Goal: Register for event/course

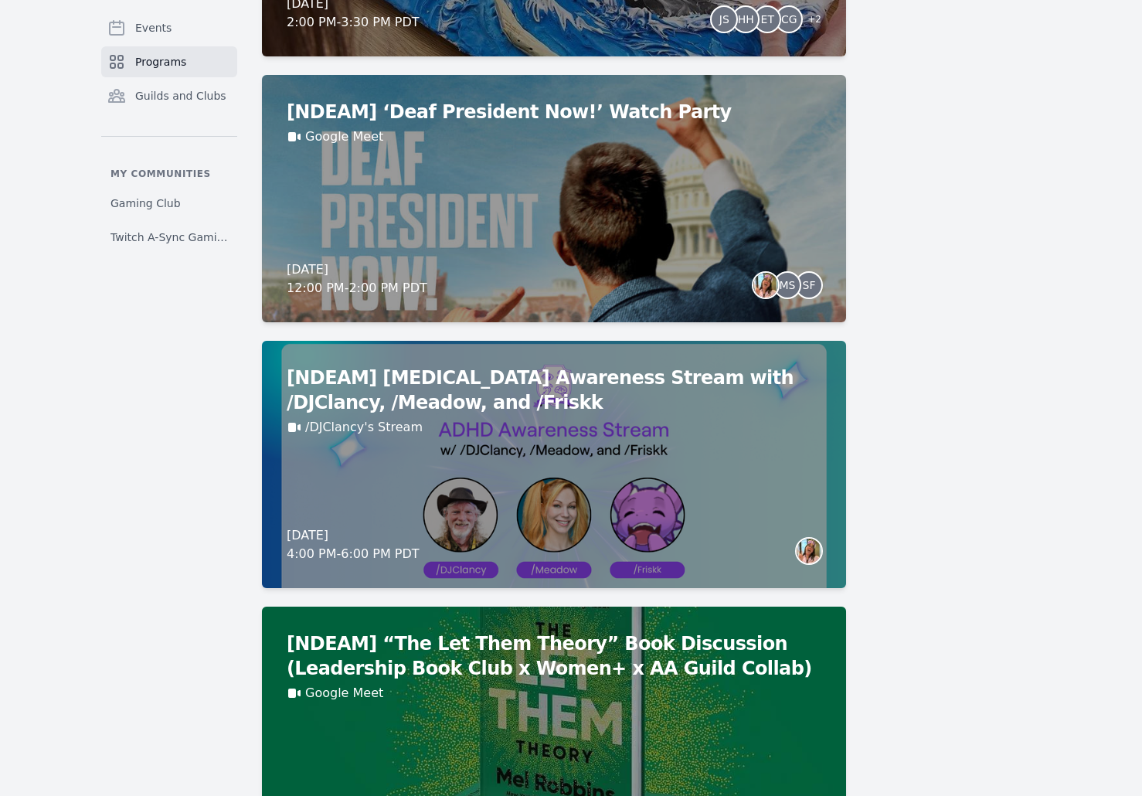
scroll to position [1124, 0]
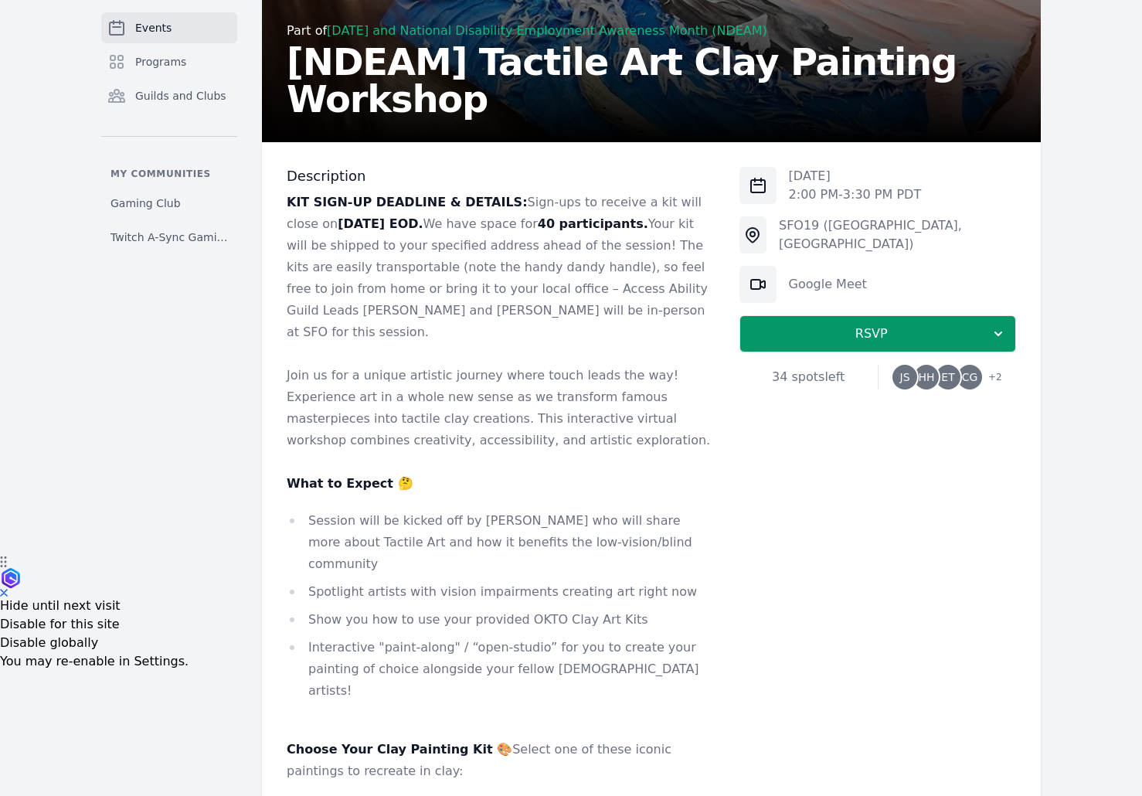
scroll to position [386, 0]
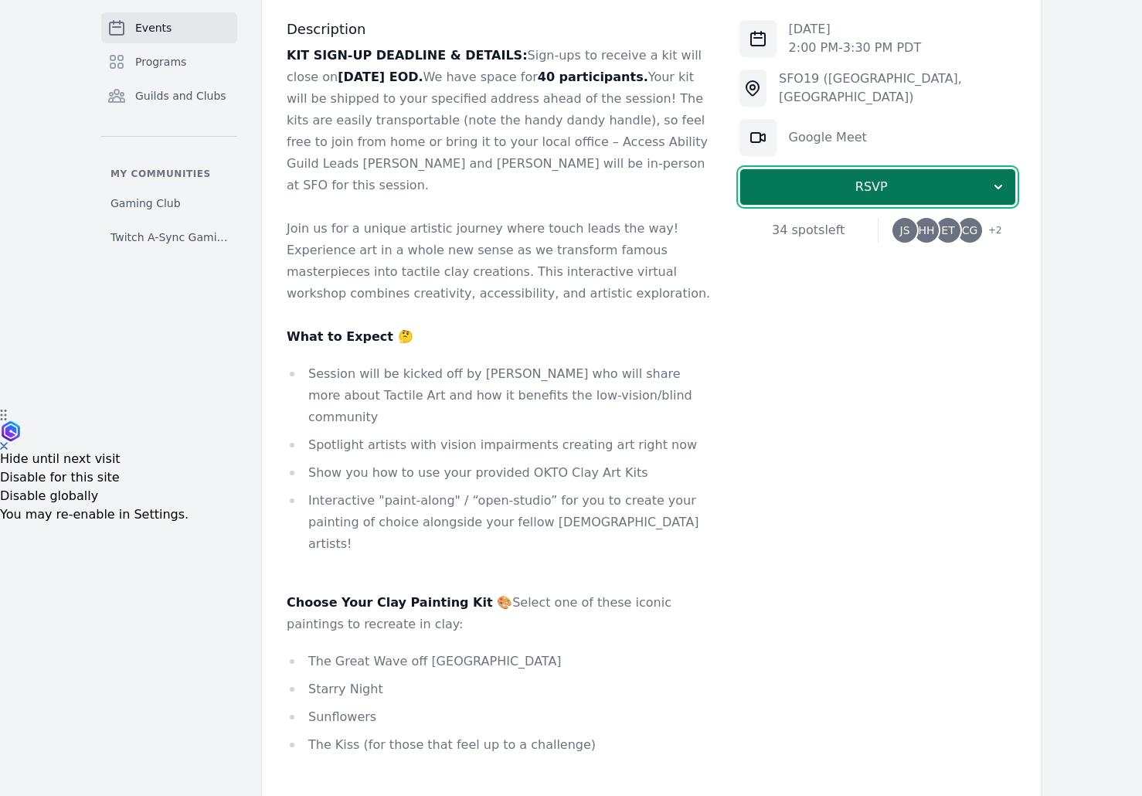
click at [813, 187] on span "RSVP" at bounding box center [871, 187] width 238 height 19
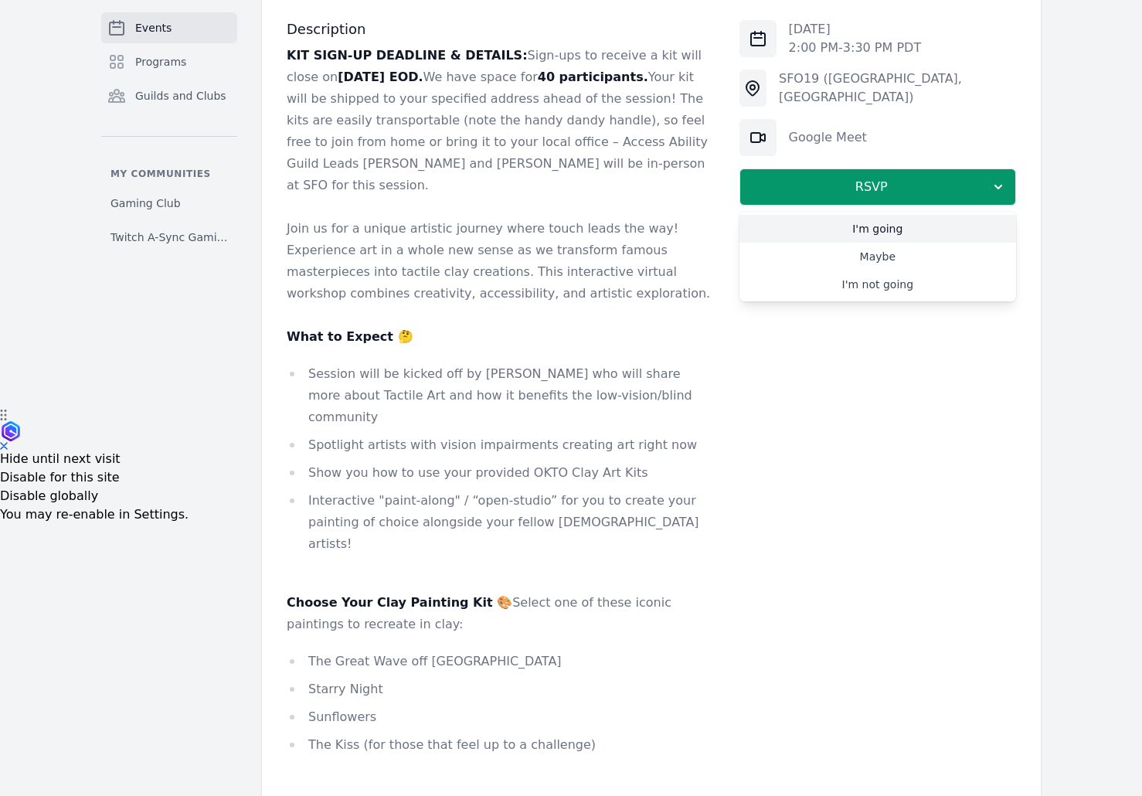
click at [867, 224] on link "I'm going" at bounding box center [877, 229] width 277 height 28
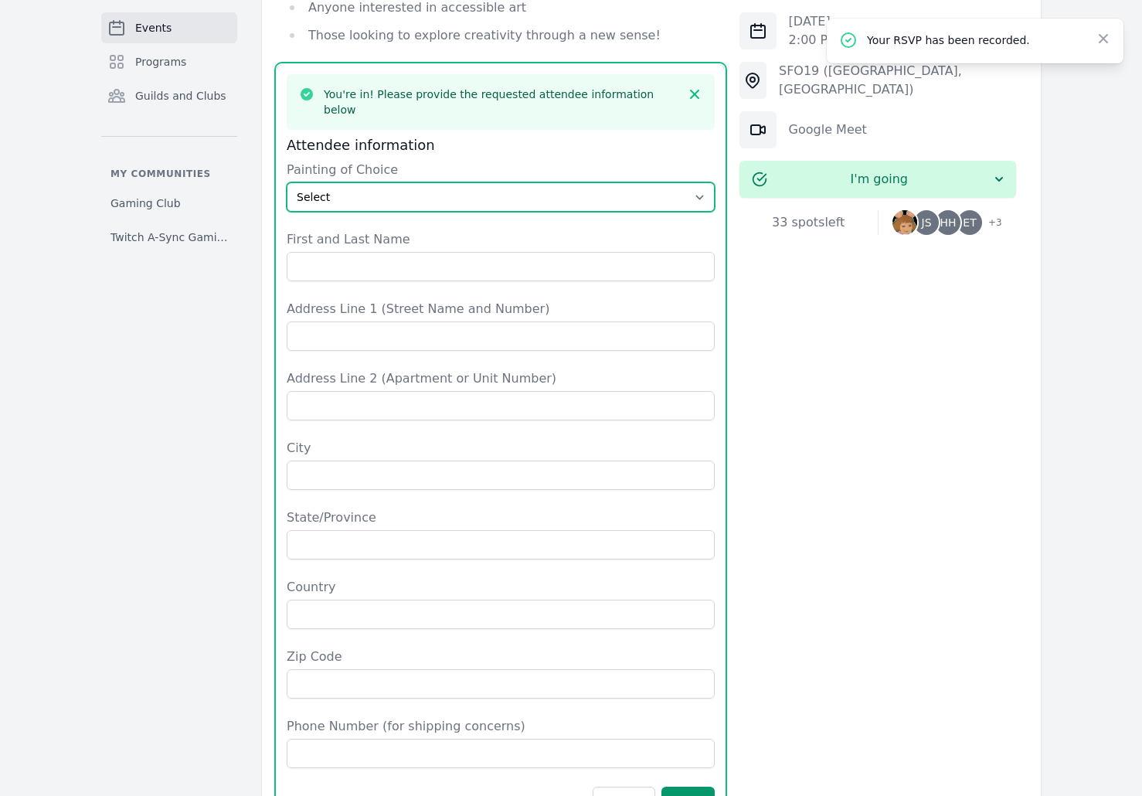
click at [400, 182] on select "Select The Great Wave off Kanagawa Starry Night Sunflowers The Kiss" at bounding box center [501, 196] width 428 height 29
click at [287, 182] on select "Select The Great Wave off Kanagawa Starry Night Sunflowers The Kiss" at bounding box center [501, 196] width 428 height 29
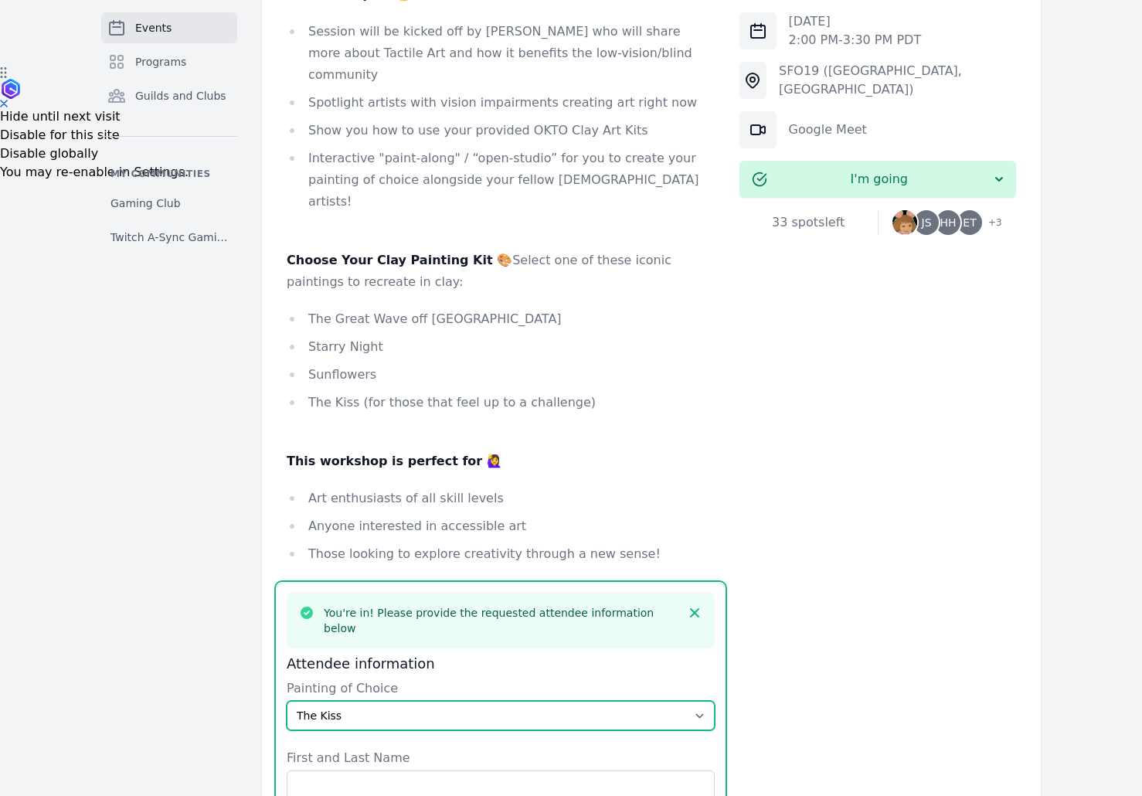
scroll to position [706, 0]
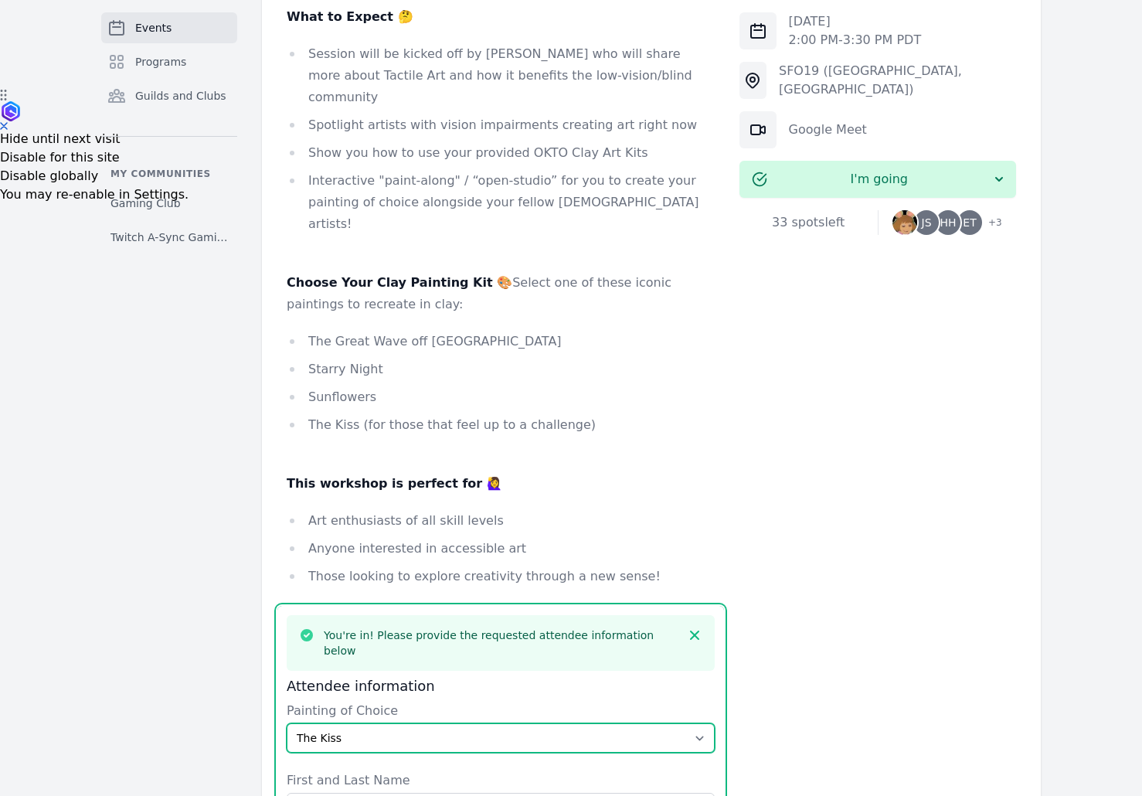
click at [413, 723] on select "Select The Great Wave off Kanagawa Starry Night Sunflowers The Kiss" at bounding box center [501, 737] width 428 height 29
click at [287, 723] on select "Select The Great Wave off Kanagawa Starry Night Sunflowers The Kiss" at bounding box center [501, 737] width 428 height 29
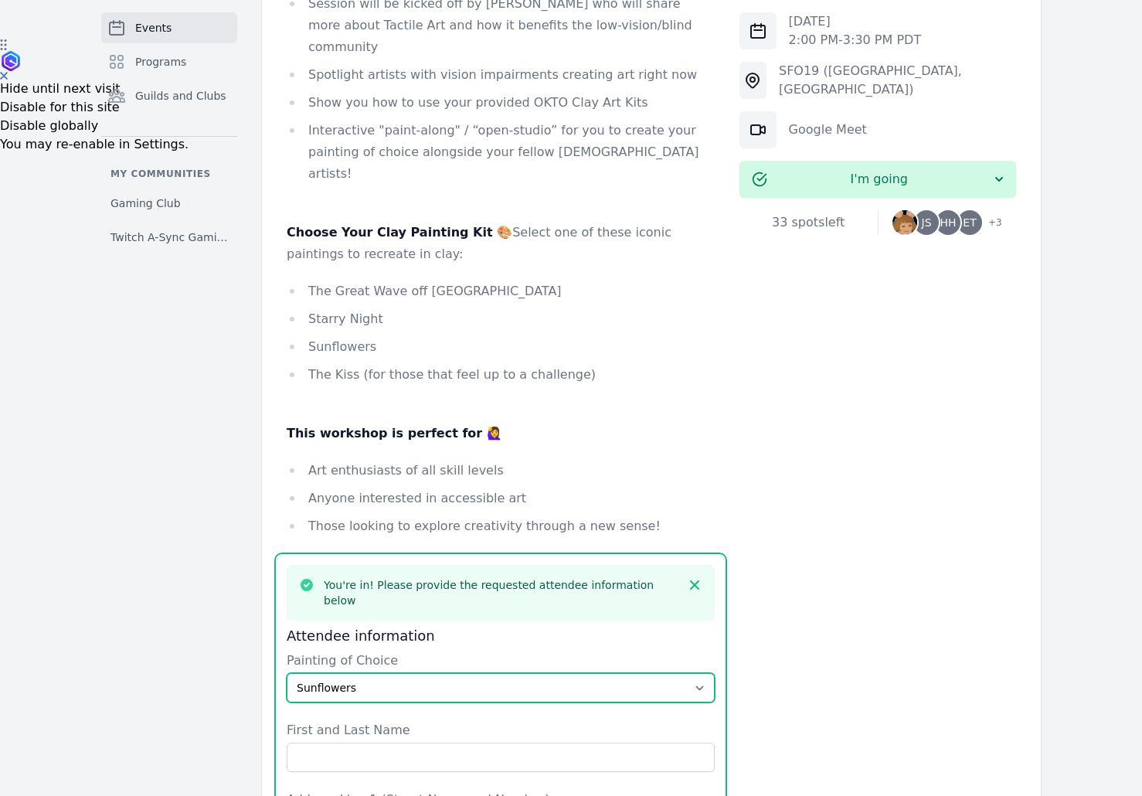
scroll to position [783, 0]
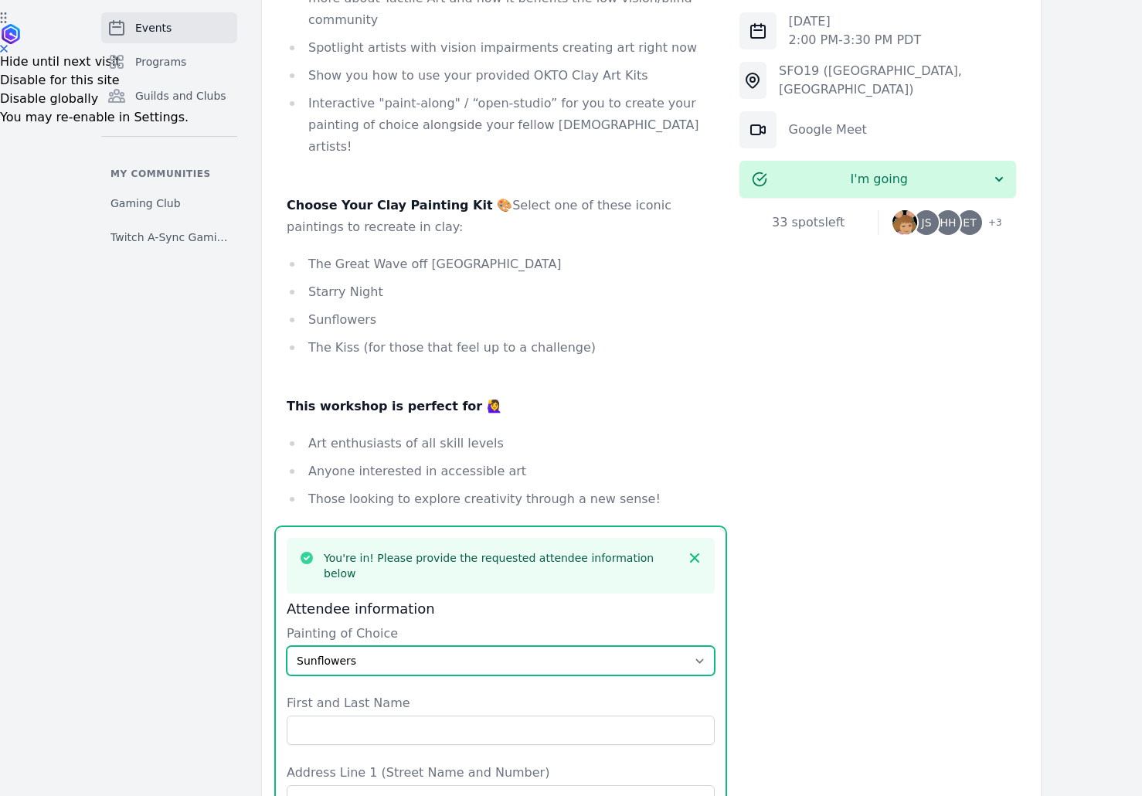
click at [442, 646] on select "Select The Great Wave off Kanagawa Starry Night Sunflowers The Kiss" at bounding box center [501, 660] width 428 height 29
select select "The Kiss"
click at [287, 646] on select "Select The Great Wave off Kanagawa Starry Night Sunflowers The Kiss" at bounding box center [501, 660] width 428 height 29
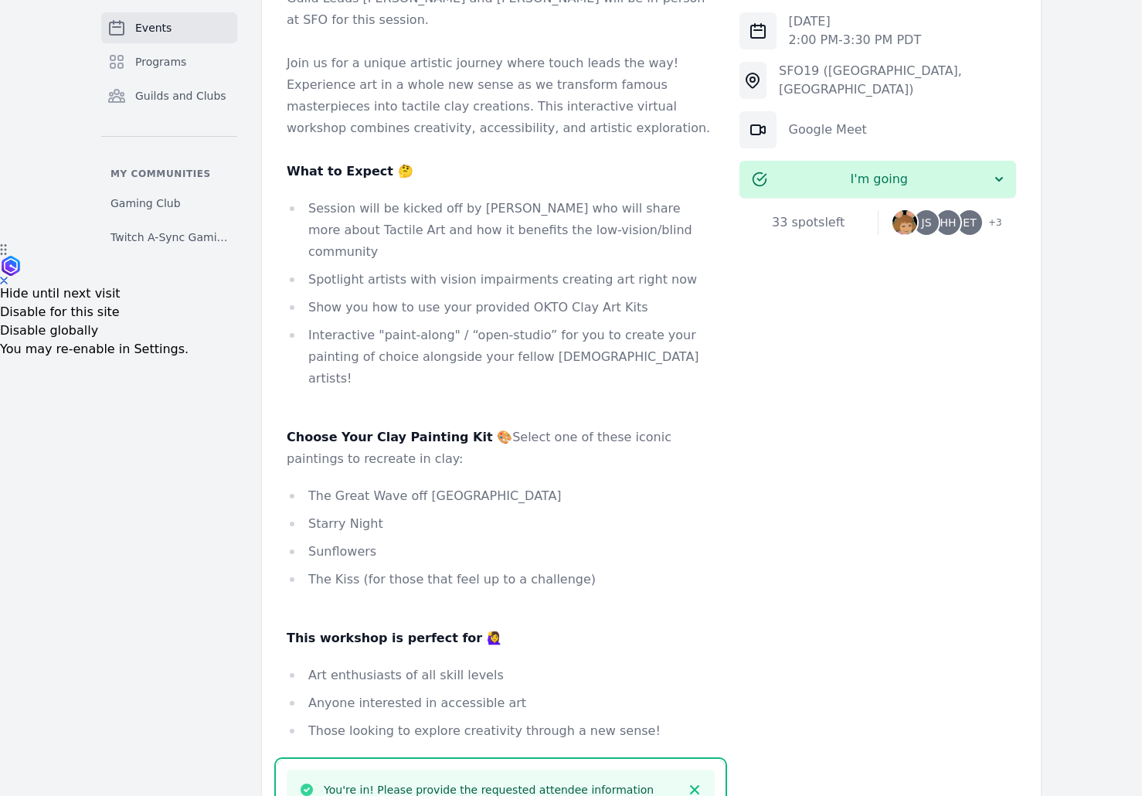
scroll to position [1015, 0]
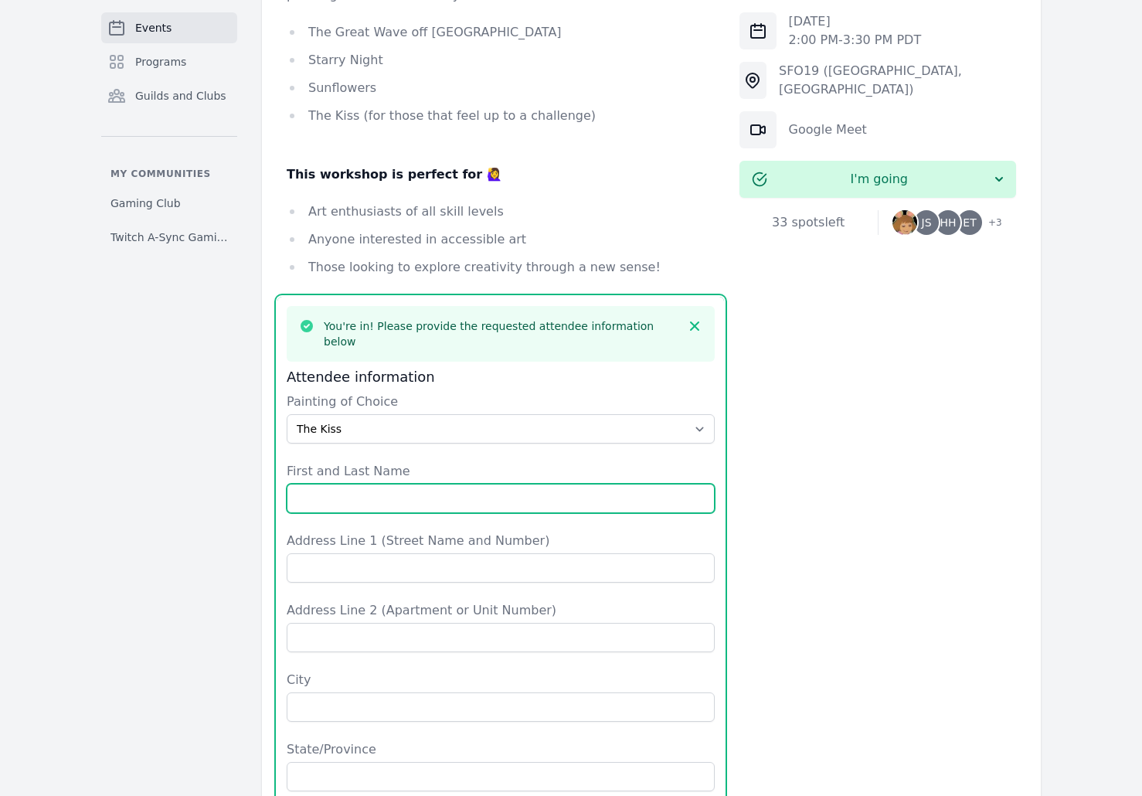
click at [452, 484] on input "First and Last Name" at bounding box center [501, 498] width 428 height 29
type input "[PERSON_NAME]"
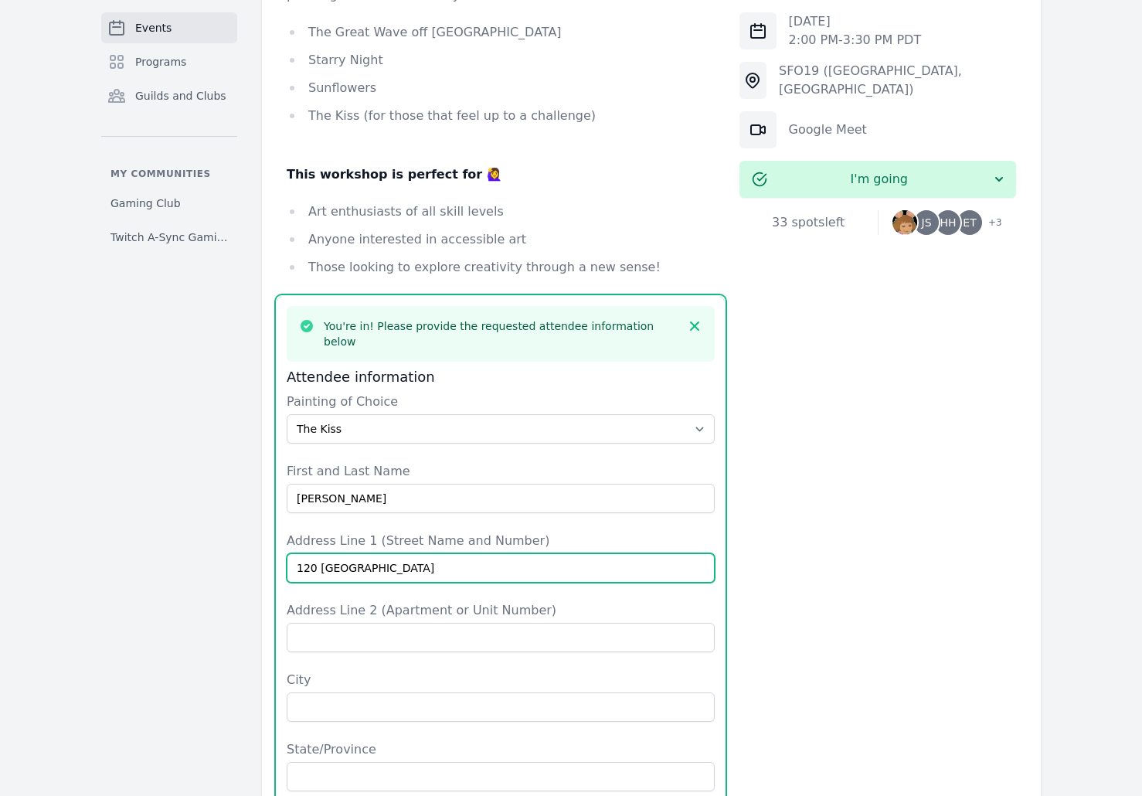
type input "[STREET_ADDRESS]"
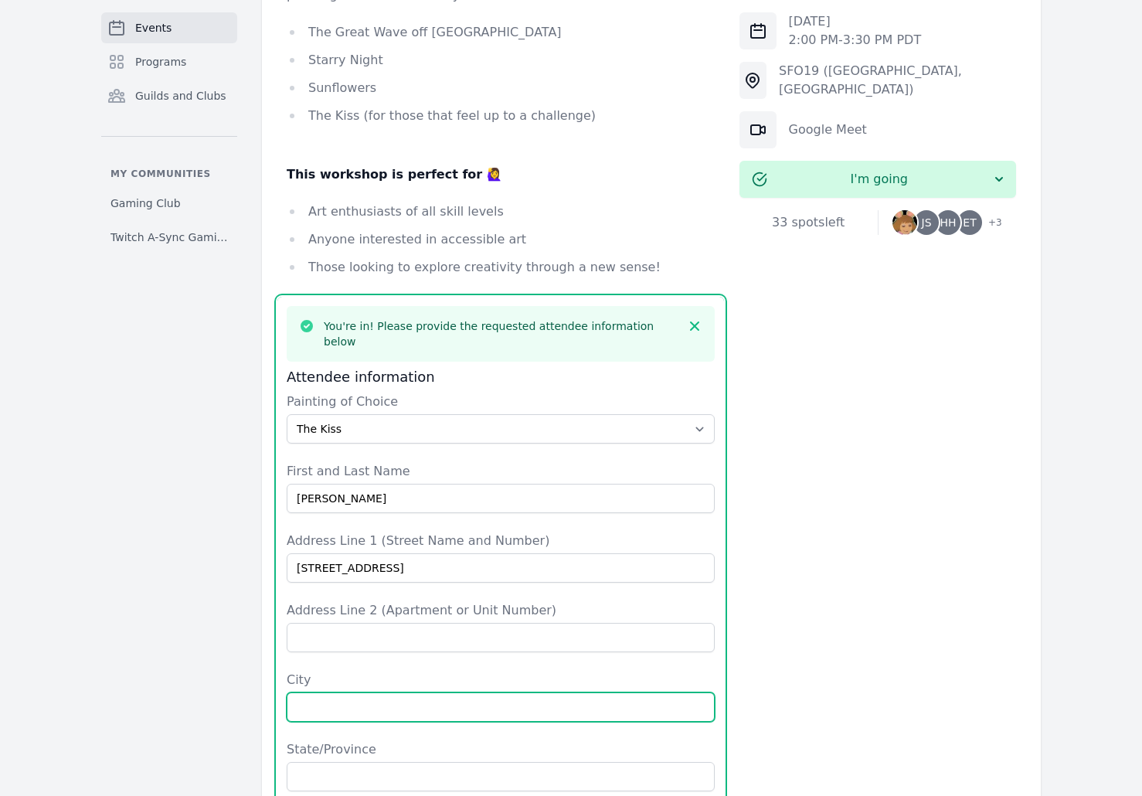
type input "[GEOGRAPHIC_DATA]"
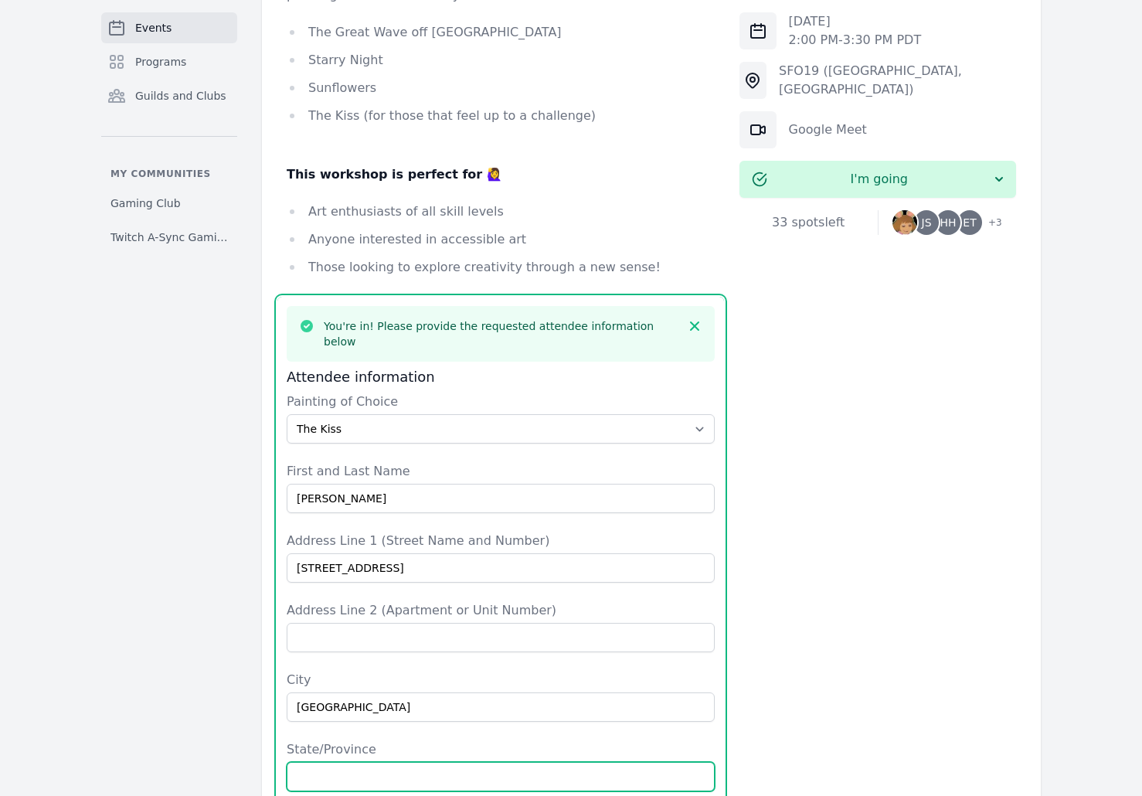
type input "MA"
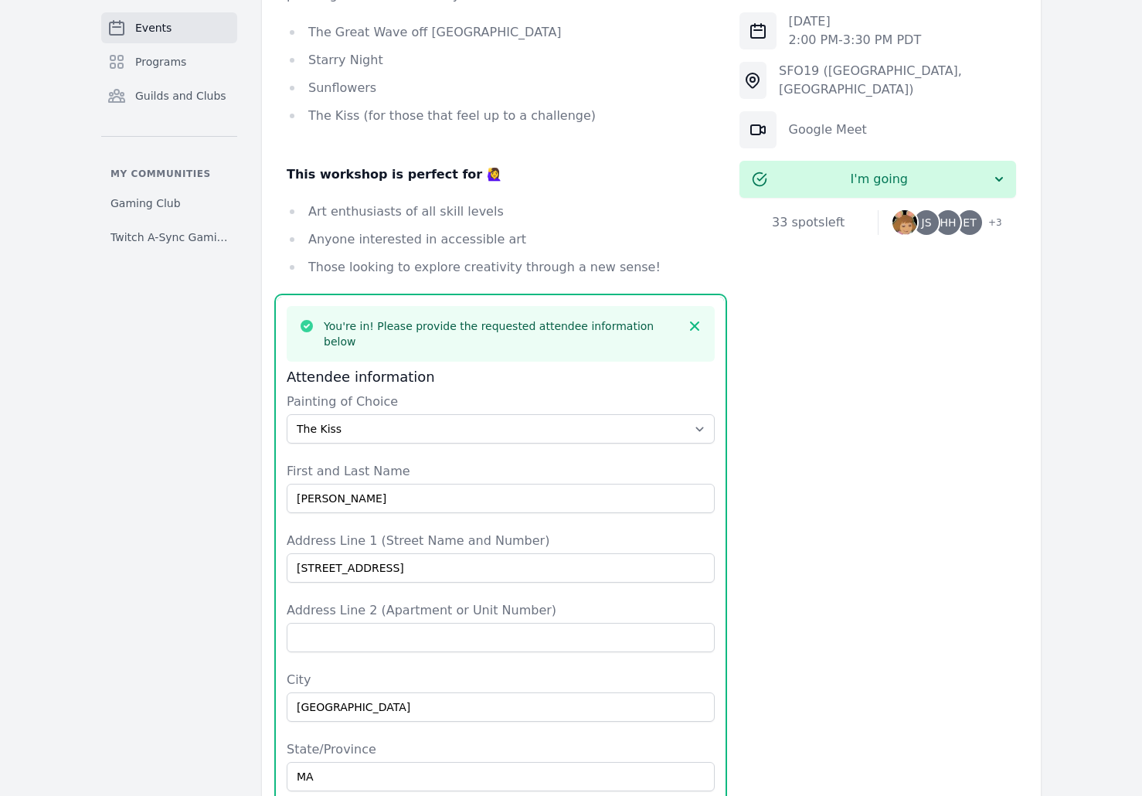
type input "[GEOGRAPHIC_DATA]"
type input "02111"
type input "3529789215"
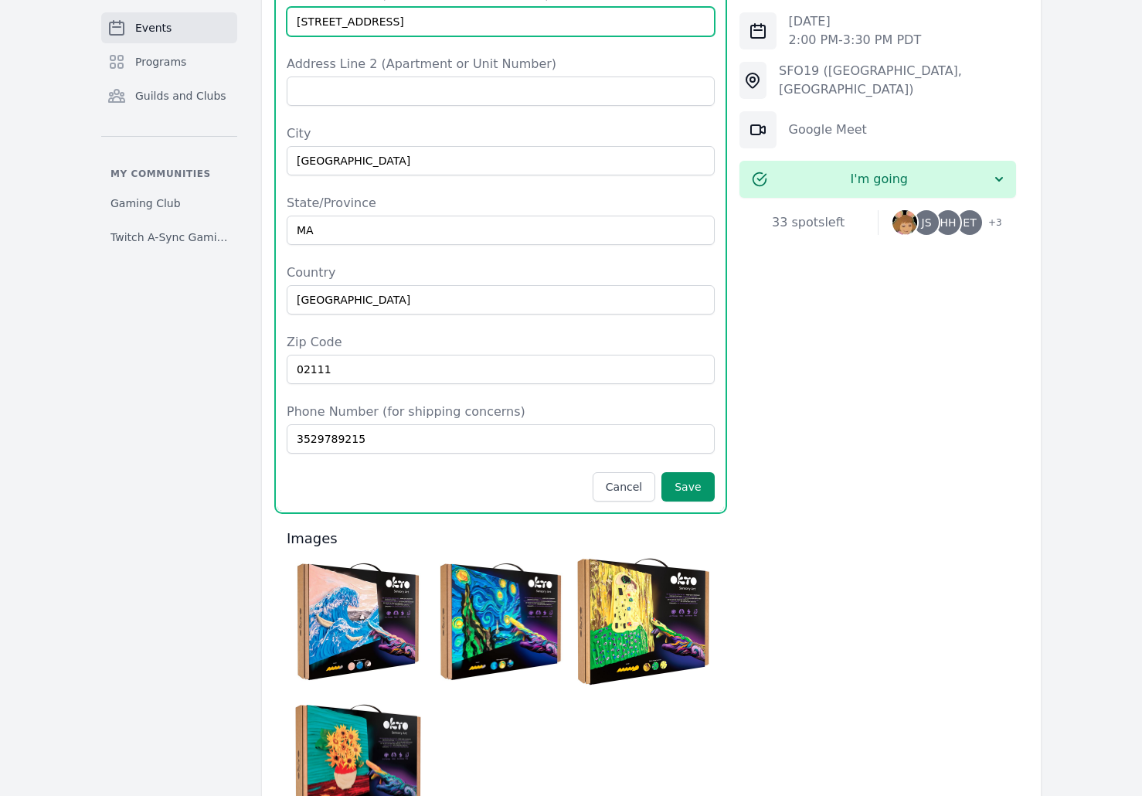
scroll to position [1710, 0]
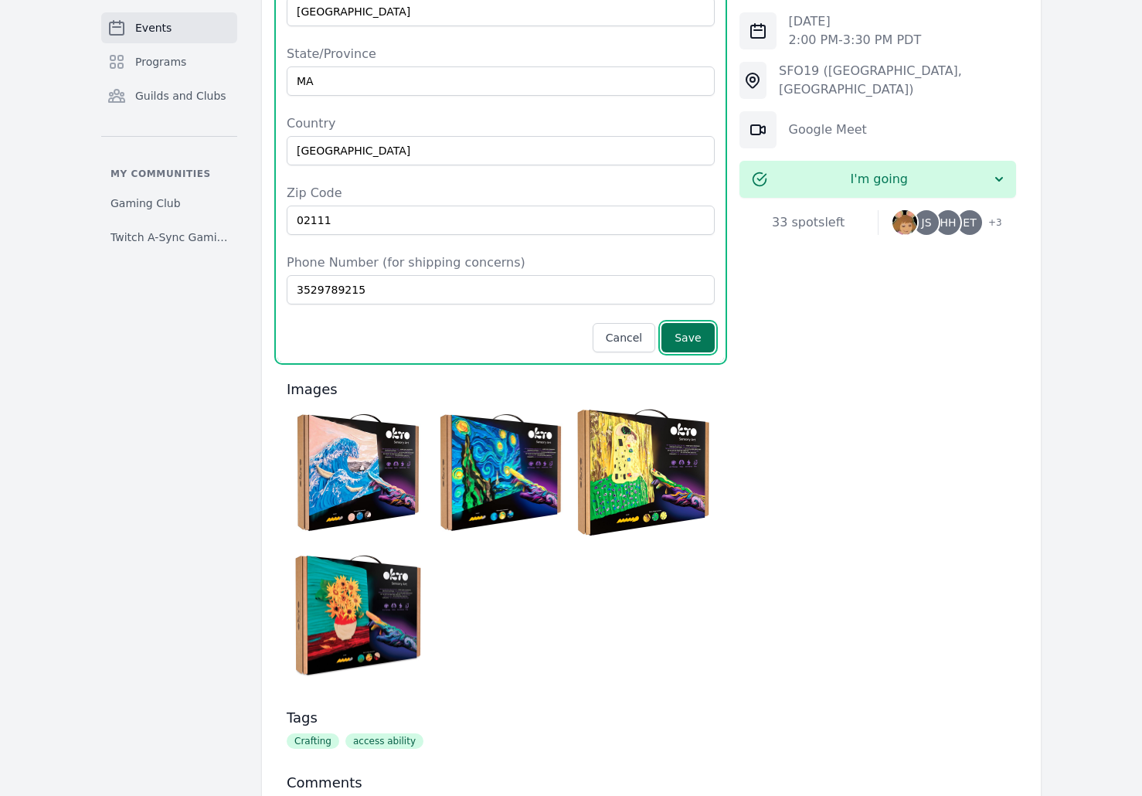
click at [692, 323] on button "Save" at bounding box center [687, 337] width 53 height 29
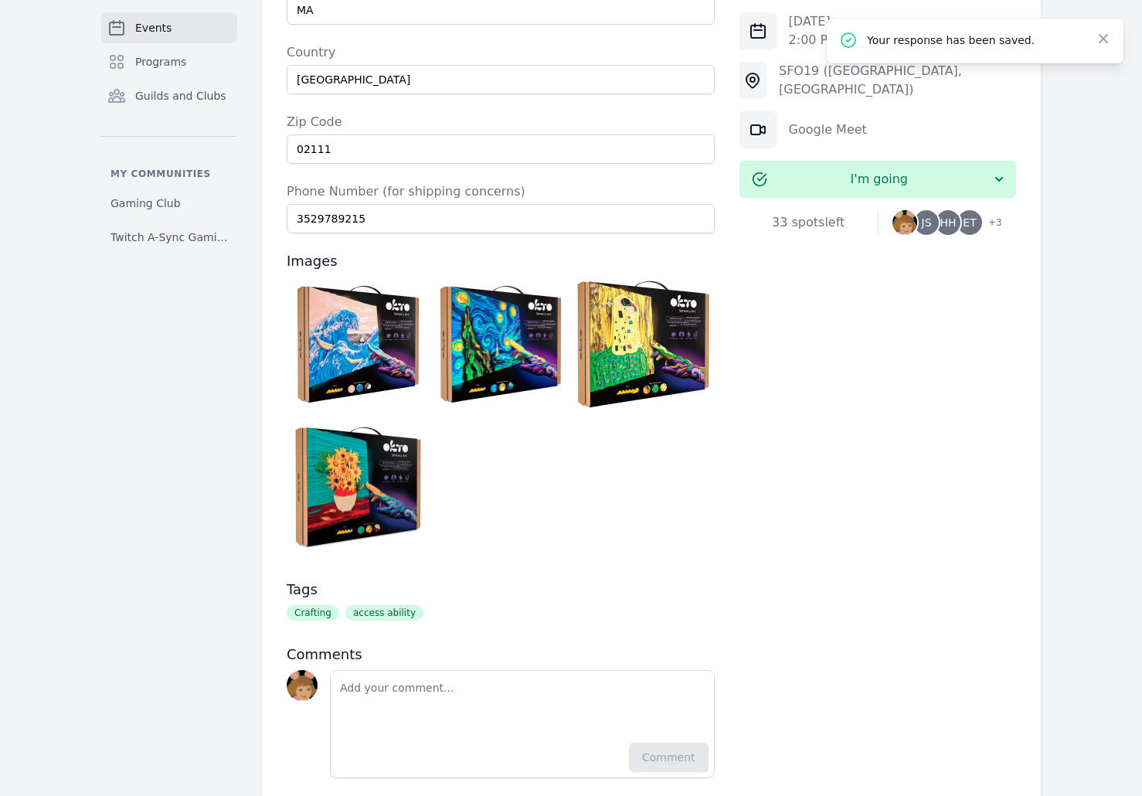
scroll to position [1683, 0]
